Goal: Task Accomplishment & Management: Manage account settings

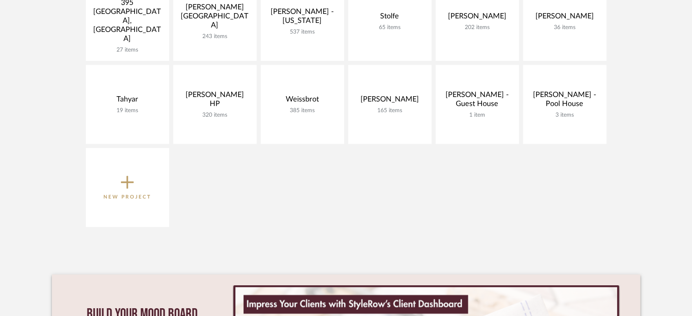
scroll to position [590, 0]
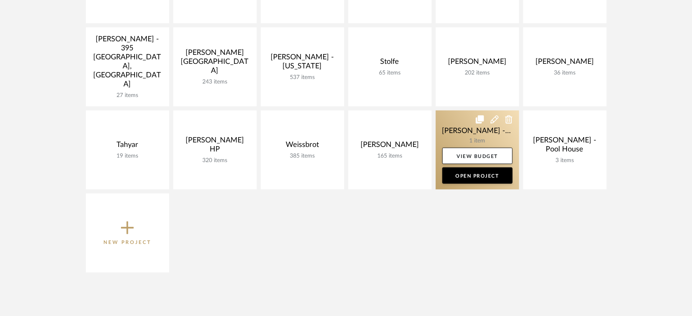
click at [449, 126] on link at bounding box center [477, 149] width 83 height 79
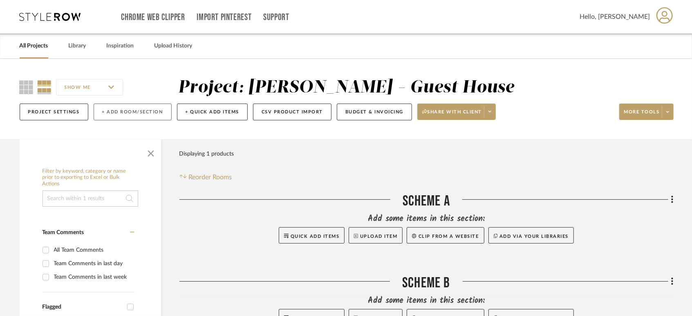
click at [108, 113] on button "+ Add Room/Section" at bounding box center [133, 111] width 78 height 17
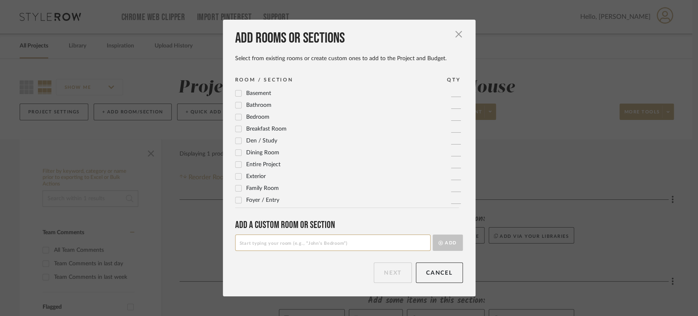
click at [323, 245] on input at bounding box center [332, 242] width 195 height 16
type input "Inspiration Images"
click at [439, 238] on button "Add" at bounding box center [448, 242] width 30 height 16
click at [394, 277] on button "Next" at bounding box center [393, 272] width 38 height 20
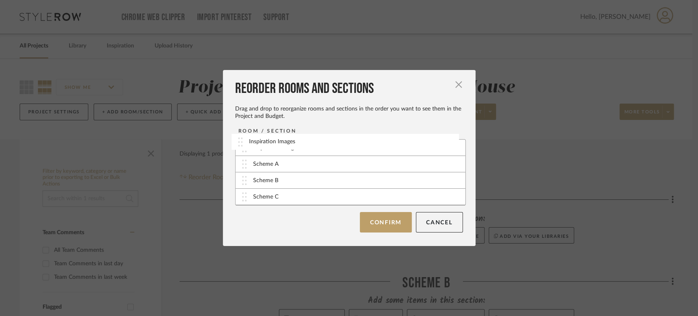
drag, startPoint x: 278, startPoint y: 196, endPoint x: 278, endPoint y: 141, distance: 55.2
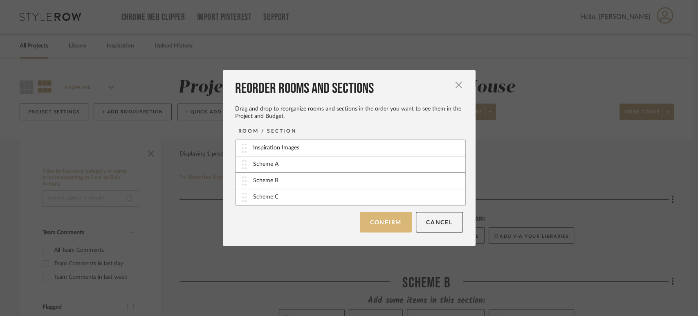
click at [389, 222] on button "Confirm" at bounding box center [386, 222] width 52 height 20
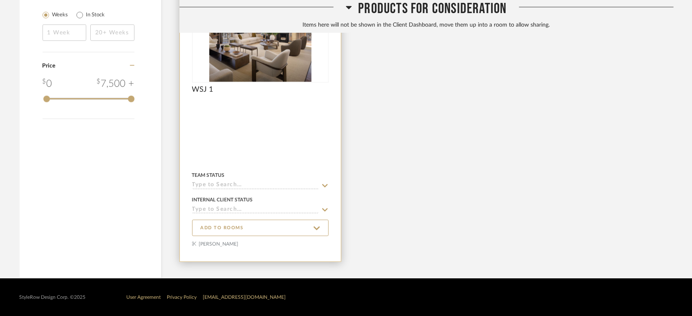
scroll to position [466, 0]
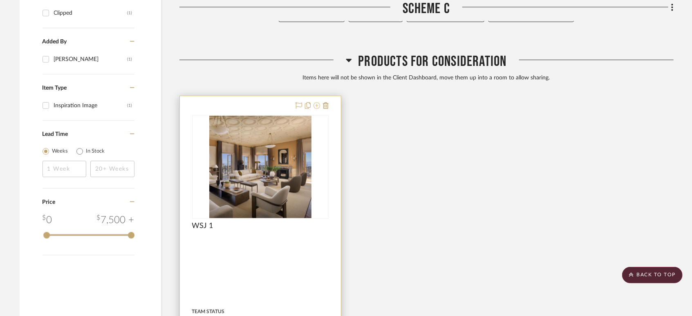
click at [316, 106] on icon at bounding box center [317, 105] width 7 height 7
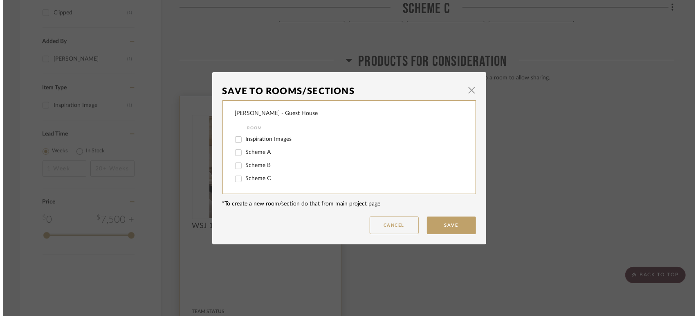
scroll to position [0, 0]
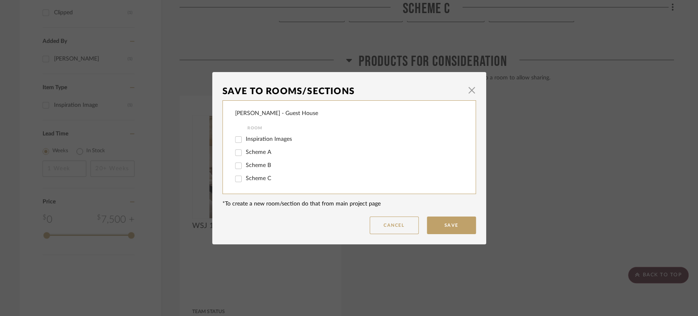
click at [254, 138] on span "Inspiration Images" at bounding box center [269, 139] width 46 height 6
click at [245, 138] on input "Inspiration Images" at bounding box center [238, 139] width 13 height 13
checkbox input "true"
click at [458, 224] on button "Save" at bounding box center [451, 225] width 49 height 18
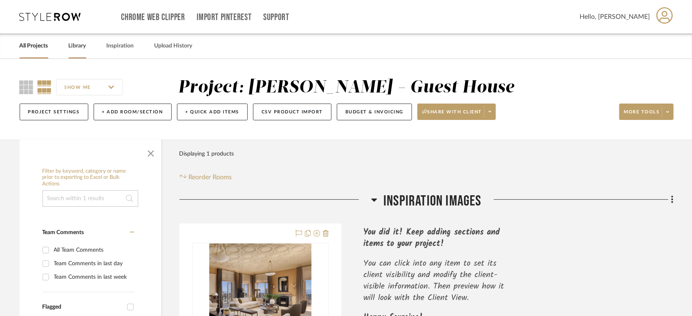
click at [83, 44] on link "Library" at bounding box center [78, 45] width 18 height 11
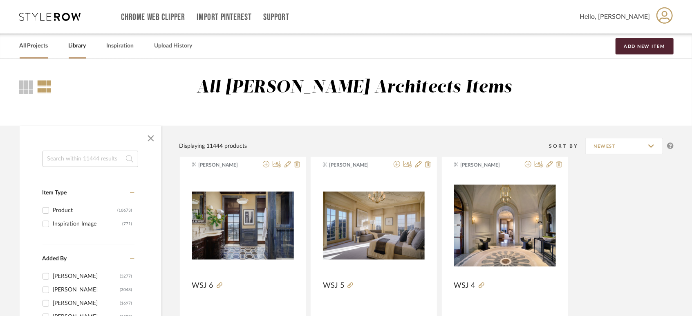
click at [25, 44] on link "All Projects" at bounding box center [34, 45] width 29 height 11
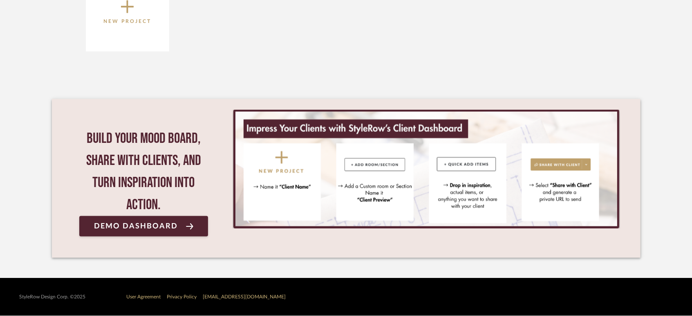
scroll to position [675, 0]
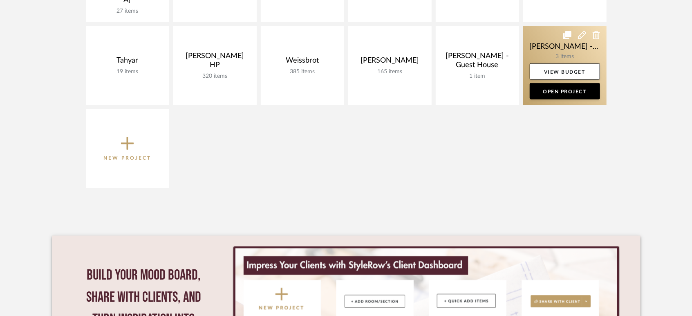
click at [543, 43] on link at bounding box center [564, 65] width 83 height 79
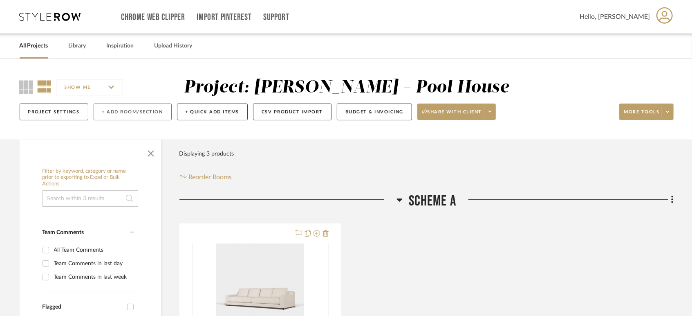
click at [127, 114] on button "+ Add Room/Section" at bounding box center [133, 111] width 78 height 17
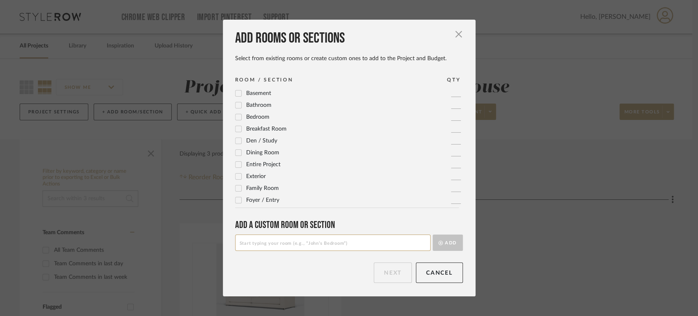
click at [318, 249] on input at bounding box center [332, 242] width 195 height 16
click at [245, 244] on input "Inspration Images" at bounding box center [332, 242] width 195 height 16
type input "Inspiration Images"
click at [448, 241] on button "Add" at bounding box center [448, 242] width 30 height 16
click at [392, 274] on button "Next" at bounding box center [393, 272] width 38 height 20
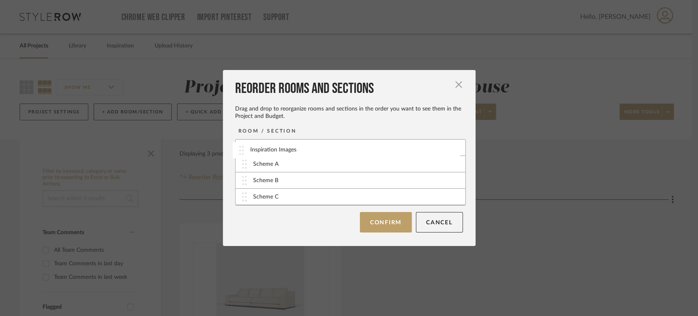
drag, startPoint x: 304, startPoint y: 197, endPoint x: 304, endPoint y: 150, distance: 47.0
click at [380, 225] on button "Confirm" at bounding box center [386, 222] width 52 height 20
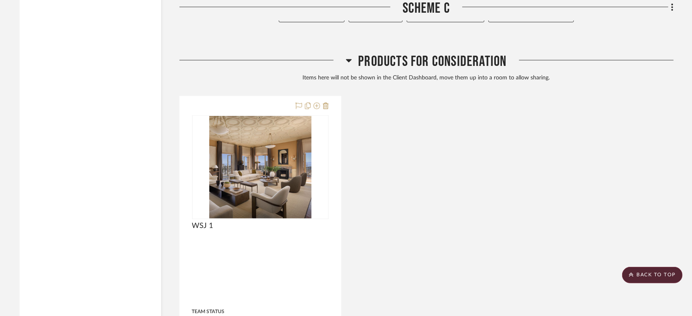
scroll to position [1012, 0]
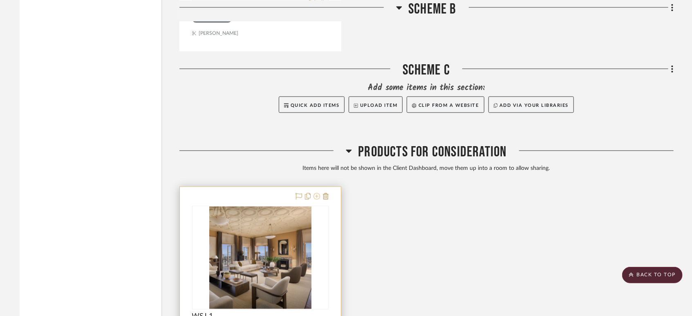
click at [317, 196] on icon at bounding box center [317, 196] width 7 height 7
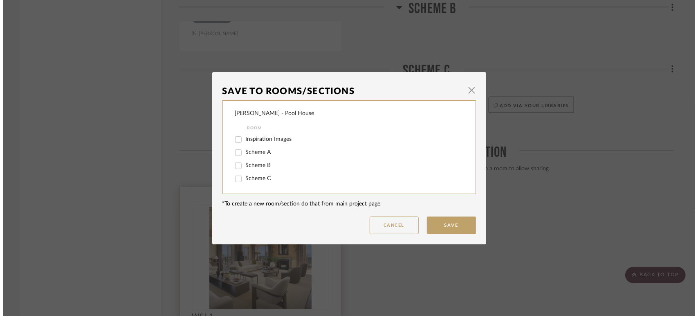
scroll to position [0, 0]
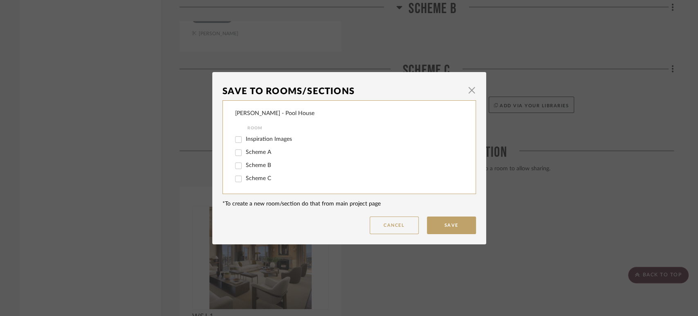
click at [260, 135] on div "Inspiration Images" at bounding box center [343, 139] width 217 height 13
click at [262, 141] on span "Inspiration Images" at bounding box center [269, 139] width 46 height 6
click at [245, 141] on input "Inspiration Images" at bounding box center [238, 139] width 13 height 13
checkbox input "true"
click at [457, 224] on button "Save" at bounding box center [451, 225] width 49 height 18
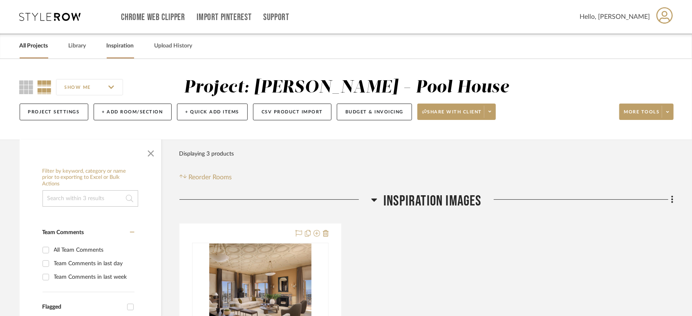
click at [114, 46] on link "Inspiration" at bounding box center [120, 45] width 27 height 11
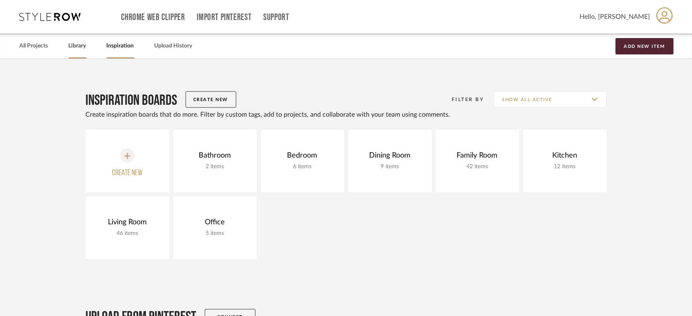
click at [83, 44] on link "Library" at bounding box center [78, 45] width 18 height 11
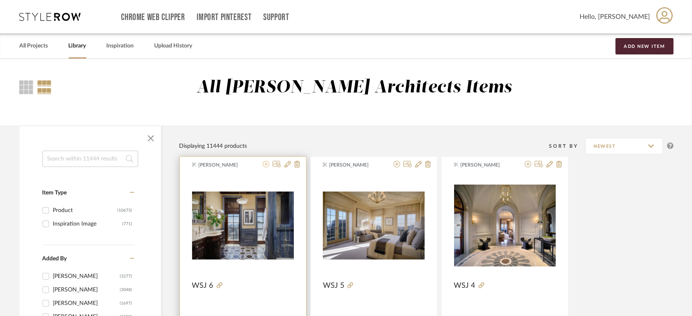
click at [267, 165] on icon at bounding box center [266, 164] width 7 height 7
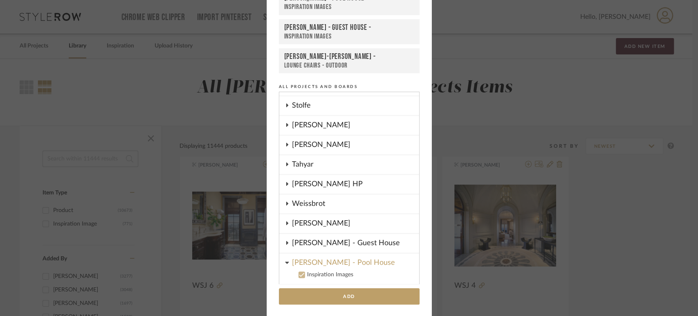
scroll to position [708, 0]
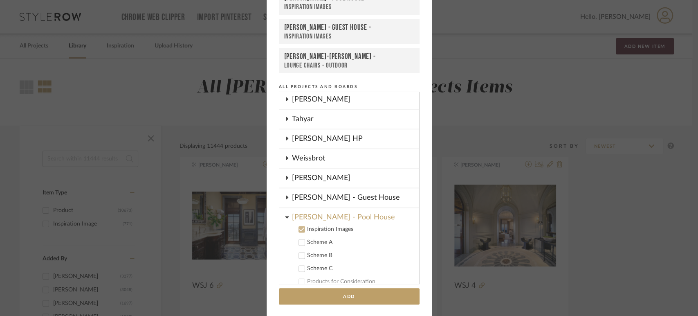
click at [340, 193] on div "[PERSON_NAME] - Guest House" at bounding box center [355, 197] width 127 height 19
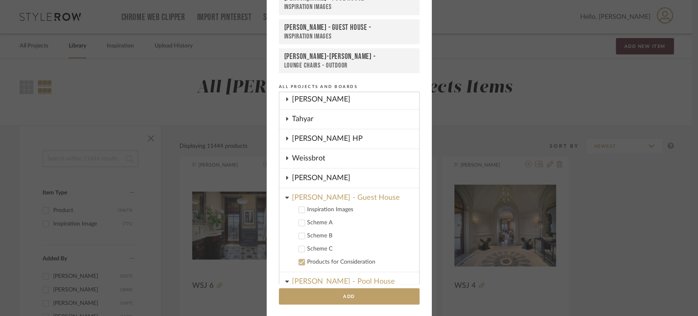
click at [333, 206] on div "Inspiration Images" at bounding box center [359, 209] width 105 height 7
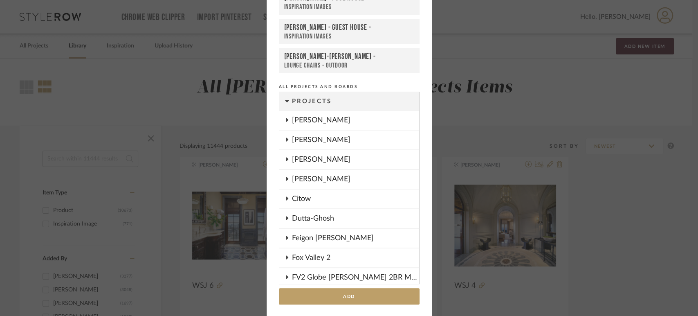
scroll to position [908, 0]
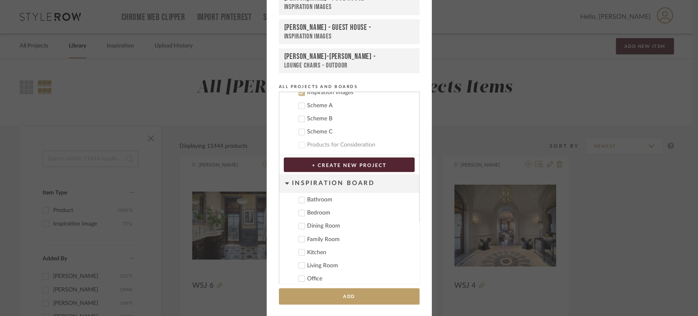
click at [359, 177] on div "Inspiration Board" at bounding box center [355, 183] width 127 height 19
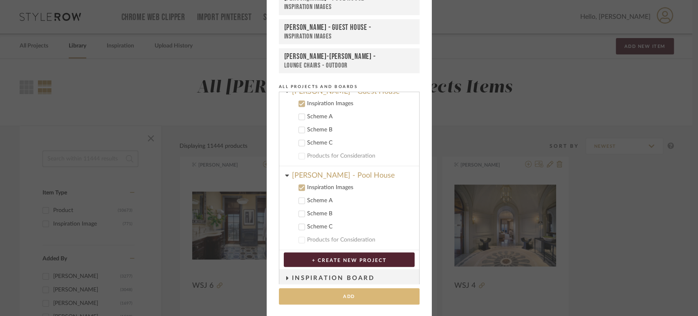
click at [334, 296] on button "Add" at bounding box center [349, 296] width 141 height 17
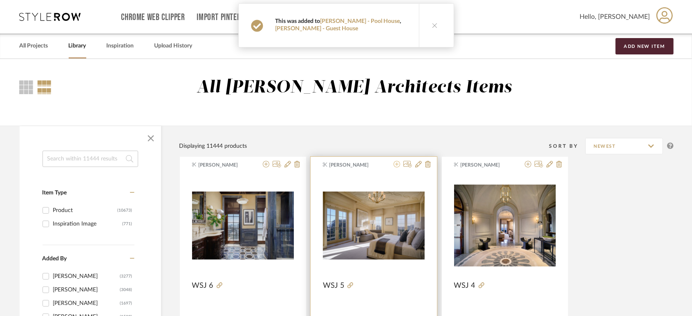
click at [396, 163] on icon at bounding box center [397, 164] width 7 height 7
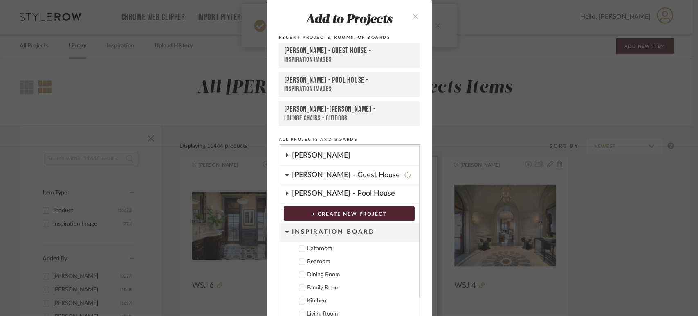
scroll to position [53, 0]
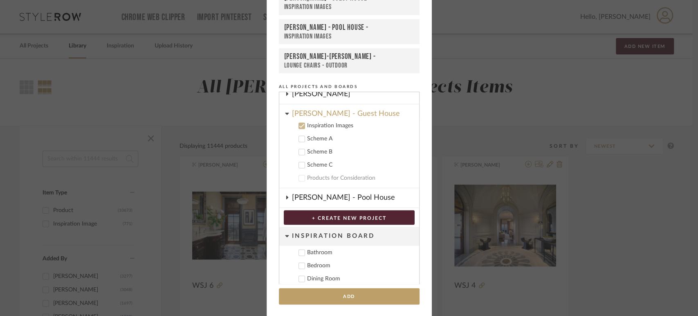
click at [341, 192] on div "[PERSON_NAME] - Pool House" at bounding box center [355, 197] width 127 height 19
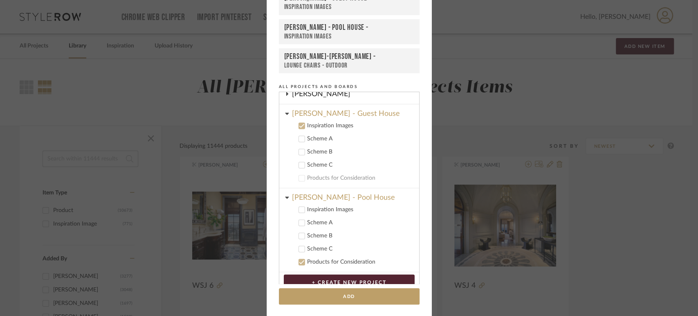
click at [332, 206] on div "Inspiration Images" at bounding box center [359, 209] width 105 height 7
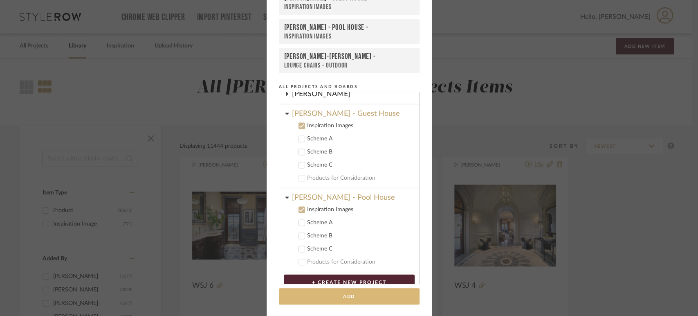
click at [339, 296] on button "Add" at bounding box center [349, 296] width 141 height 17
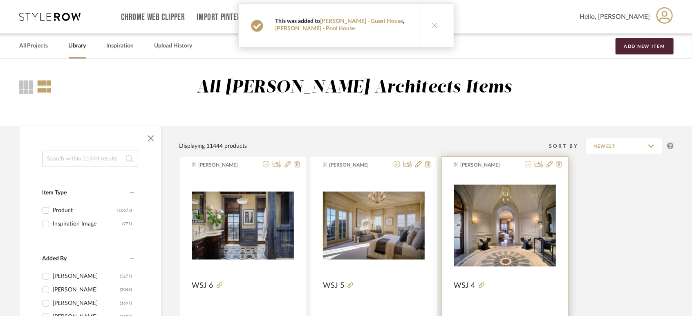
click at [528, 163] on icon at bounding box center [528, 164] width 7 height 7
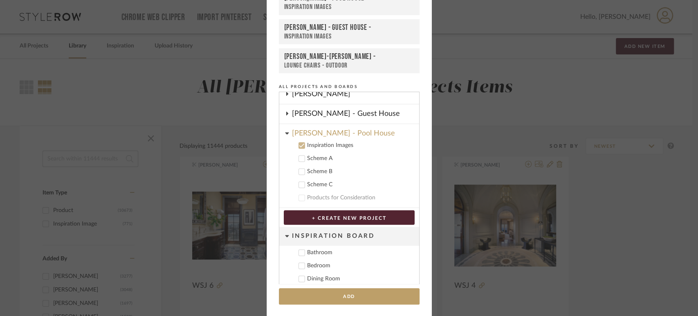
click at [347, 108] on div "[PERSON_NAME] - Guest House" at bounding box center [355, 113] width 127 height 19
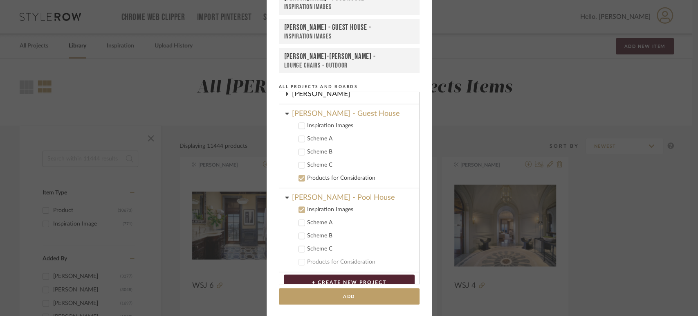
click at [332, 122] on div "Inspiration Images" at bounding box center [359, 125] width 105 height 7
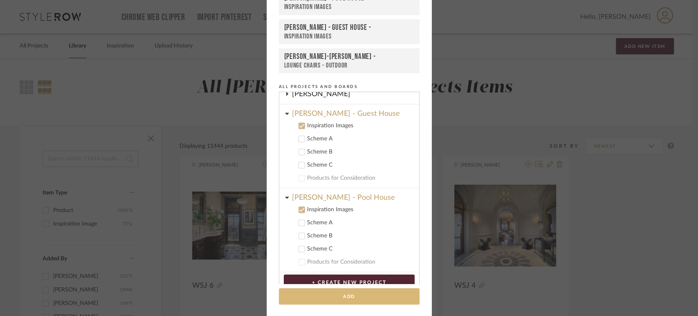
click at [354, 292] on button "Add" at bounding box center [349, 296] width 141 height 17
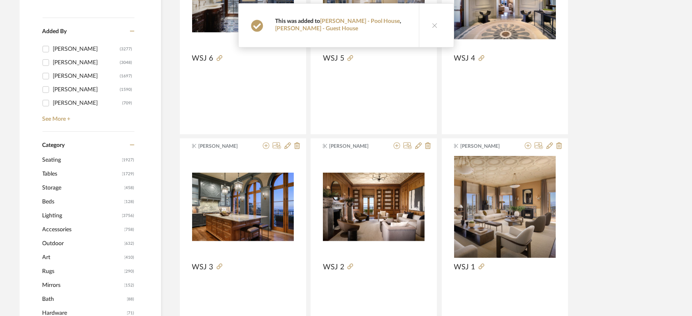
scroll to position [272, 0]
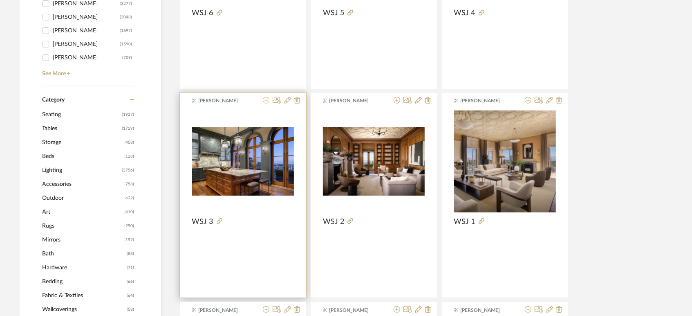
click at [264, 100] on icon at bounding box center [266, 100] width 7 height 7
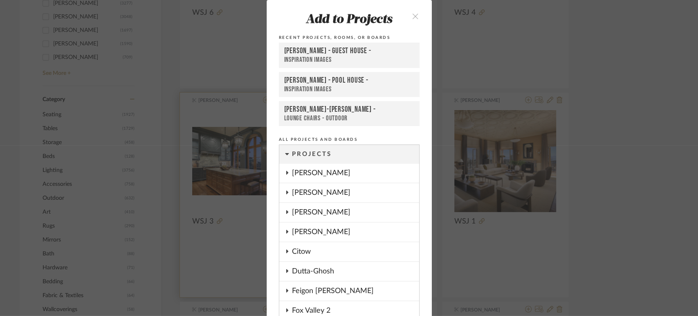
scroll to position [53, 0]
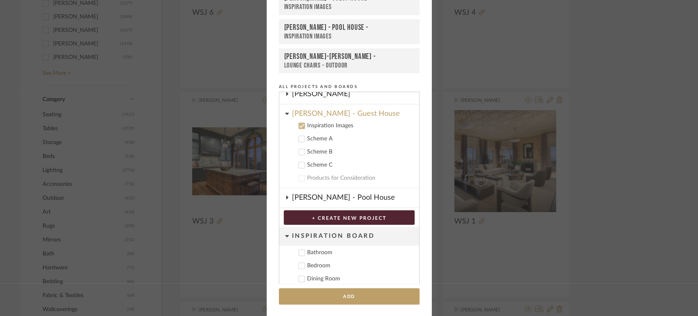
click at [330, 189] on div "[PERSON_NAME] - Pool House" at bounding box center [355, 197] width 127 height 19
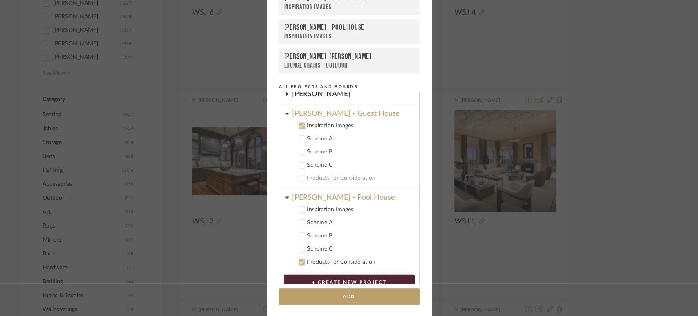
click at [321, 206] on div "Inspiration Images" at bounding box center [359, 209] width 105 height 7
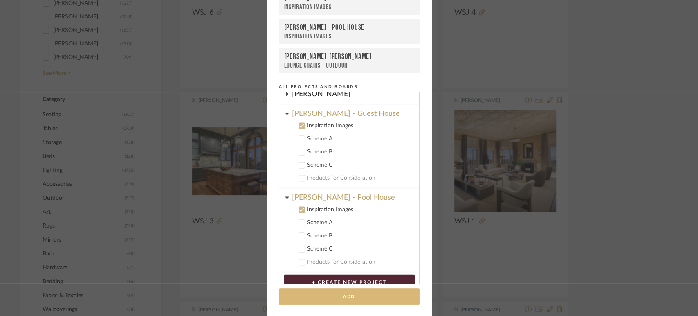
click at [352, 299] on button "Add" at bounding box center [349, 296] width 141 height 17
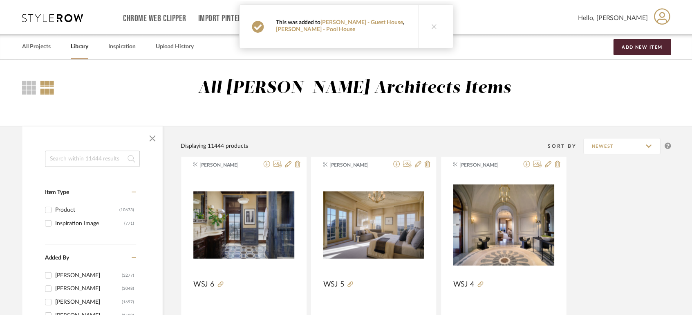
scroll to position [272, 0]
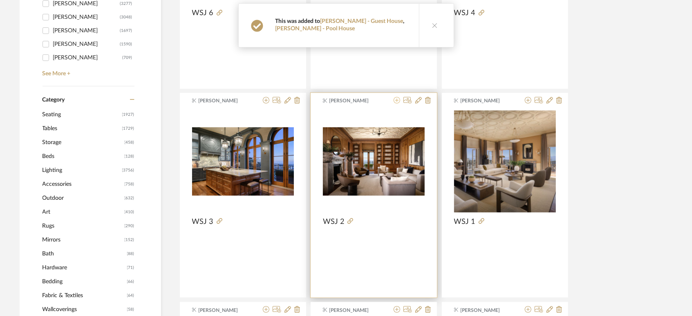
click at [394, 99] on icon at bounding box center [397, 100] width 7 height 7
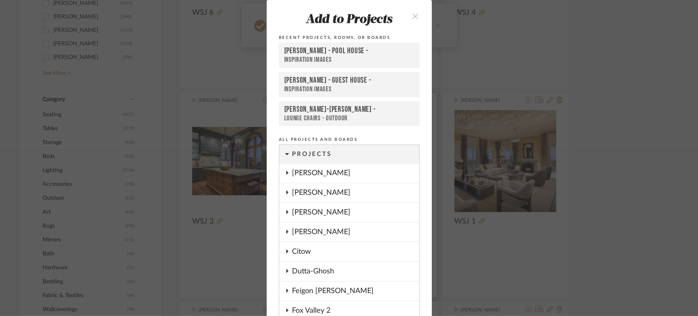
scroll to position [53, 0]
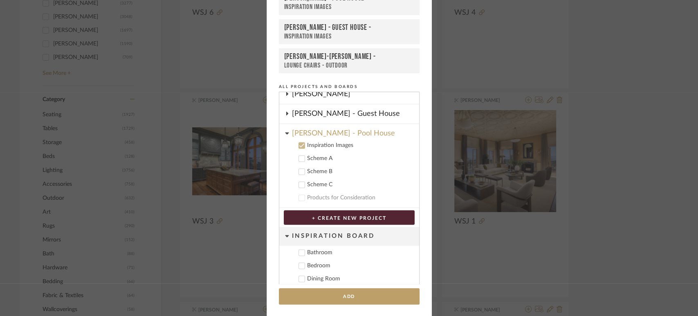
click at [322, 231] on div "Inspiration Board" at bounding box center [355, 235] width 127 height 19
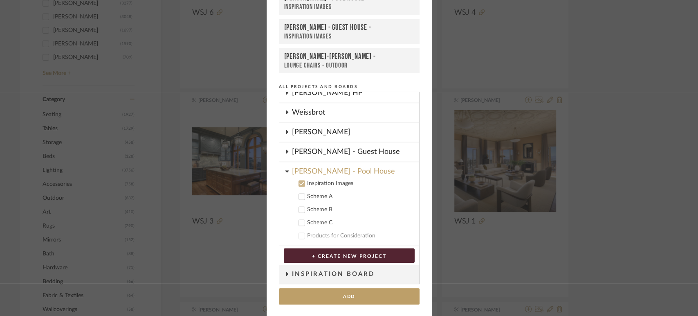
scroll to position [749, 0]
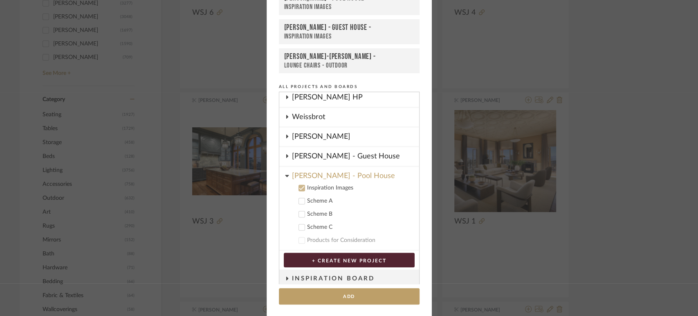
click at [343, 147] on div "[PERSON_NAME] - Guest House" at bounding box center [355, 156] width 127 height 19
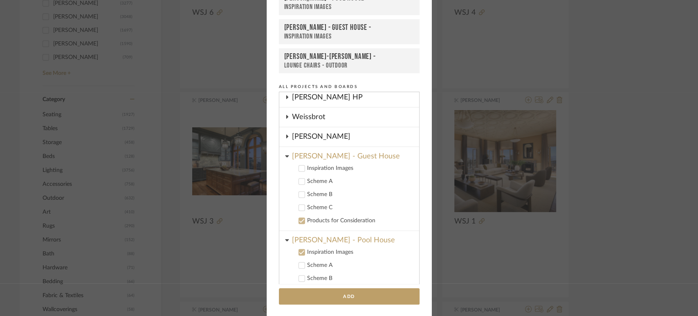
click at [334, 165] on div "Inspiration Images" at bounding box center [359, 168] width 105 height 7
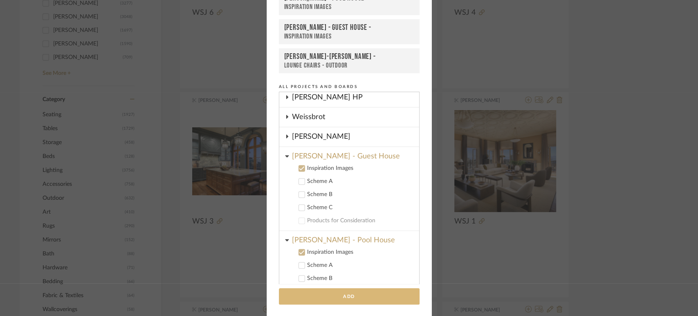
click at [356, 294] on button "Add" at bounding box center [349, 296] width 141 height 17
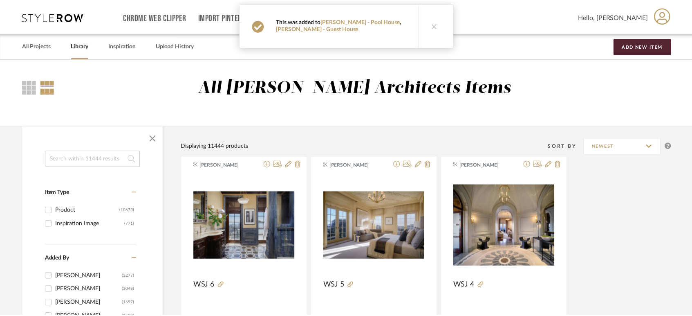
scroll to position [272, 0]
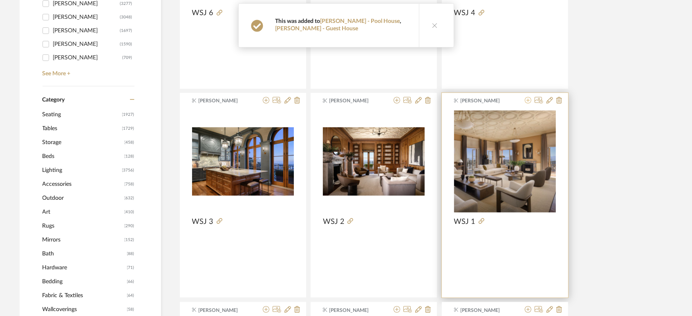
click at [527, 101] on icon at bounding box center [528, 100] width 7 height 7
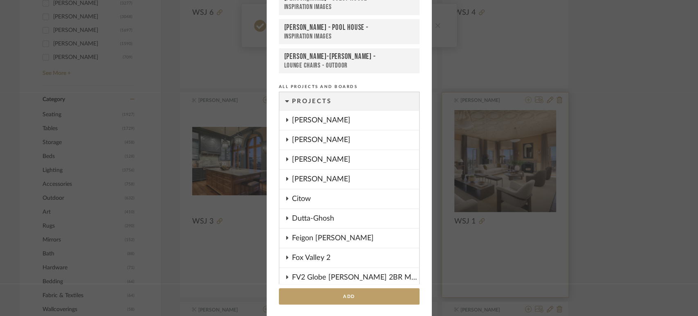
scroll to position [791, 0]
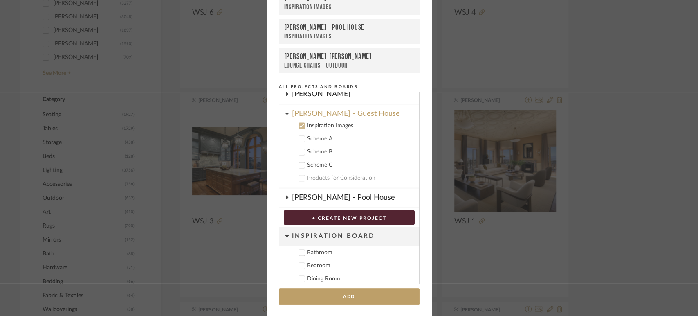
click at [339, 194] on div "[PERSON_NAME] - Pool House" at bounding box center [355, 197] width 127 height 19
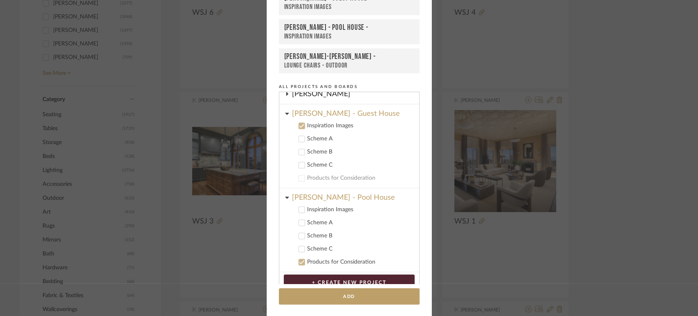
click at [333, 206] on div "Inspiration Images" at bounding box center [359, 209] width 105 height 7
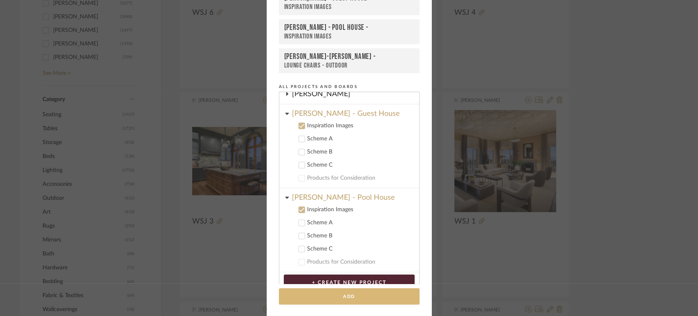
click at [340, 293] on button "Add" at bounding box center [349, 296] width 141 height 17
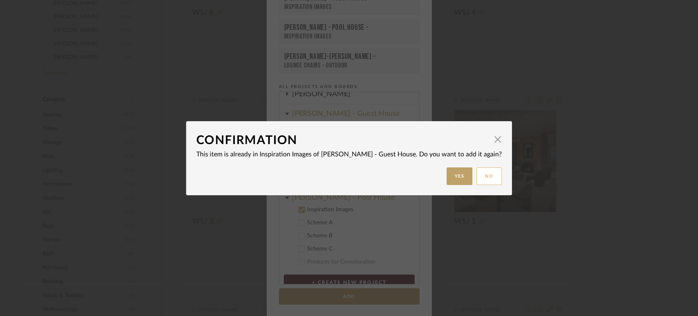
click at [476, 173] on button "No" at bounding box center [488, 176] width 25 height 18
click at [474, 173] on button "No" at bounding box center [486, 176] width 25 height 18
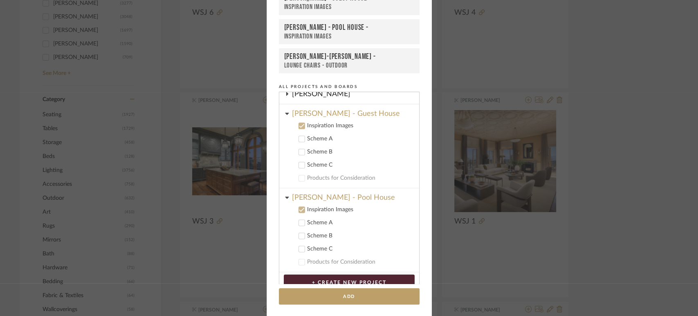
click at [630, 183] on div "Add to Projects Recent Projects, Rooms, or Boards [PERSON_NAME] - Guest House -…" at bounding box center [349, 158] width 698 height 316
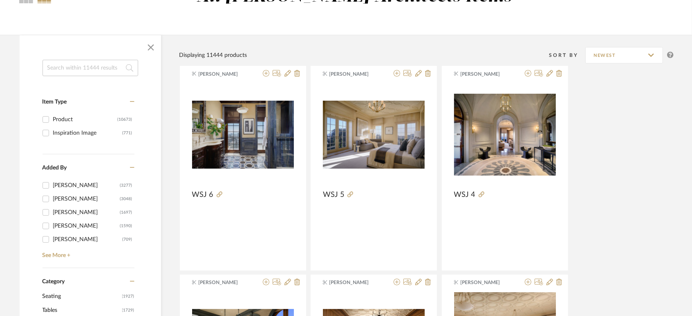
scroll to position [0, 0]
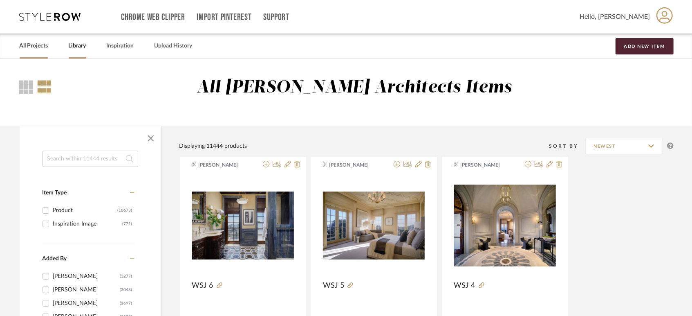
click at [45, 47] on link "All Projects" at bounding box center [34, 45] width 29 height 11
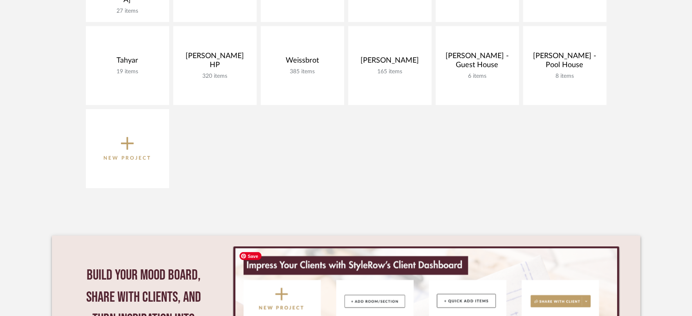
scroll to position [629, 0]
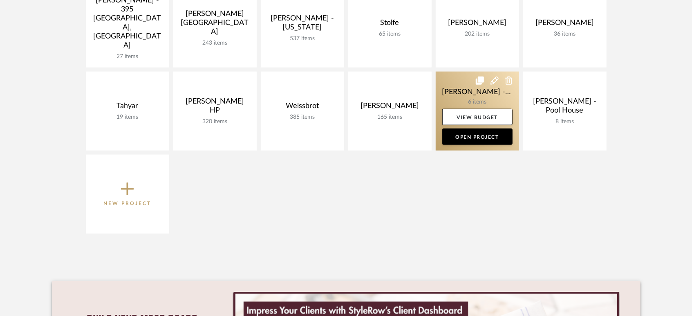
click at [466, 89] on link at bounding box center [477, 111] width 83 height 79
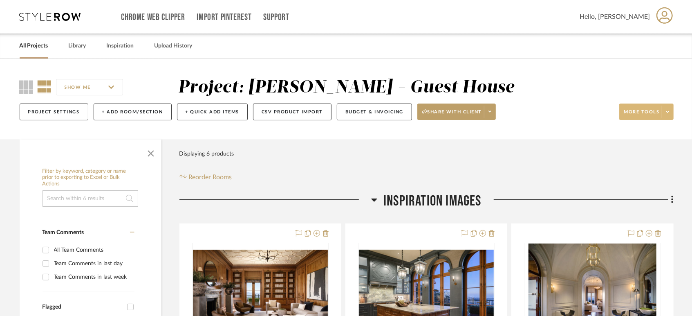
click at [637, 111] on span "More tools" at bounding box center [642, 115] width 36 height 12
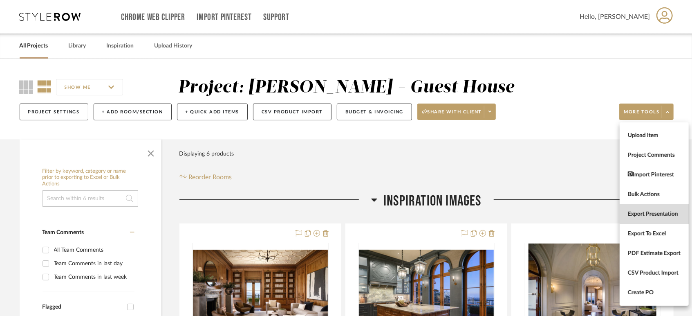
click at [659, 218] on button "Export Presentation" at bounding box center [654, 214] width 69 height 20
